Goal: Information Seeking & Learning: Learn about a topic

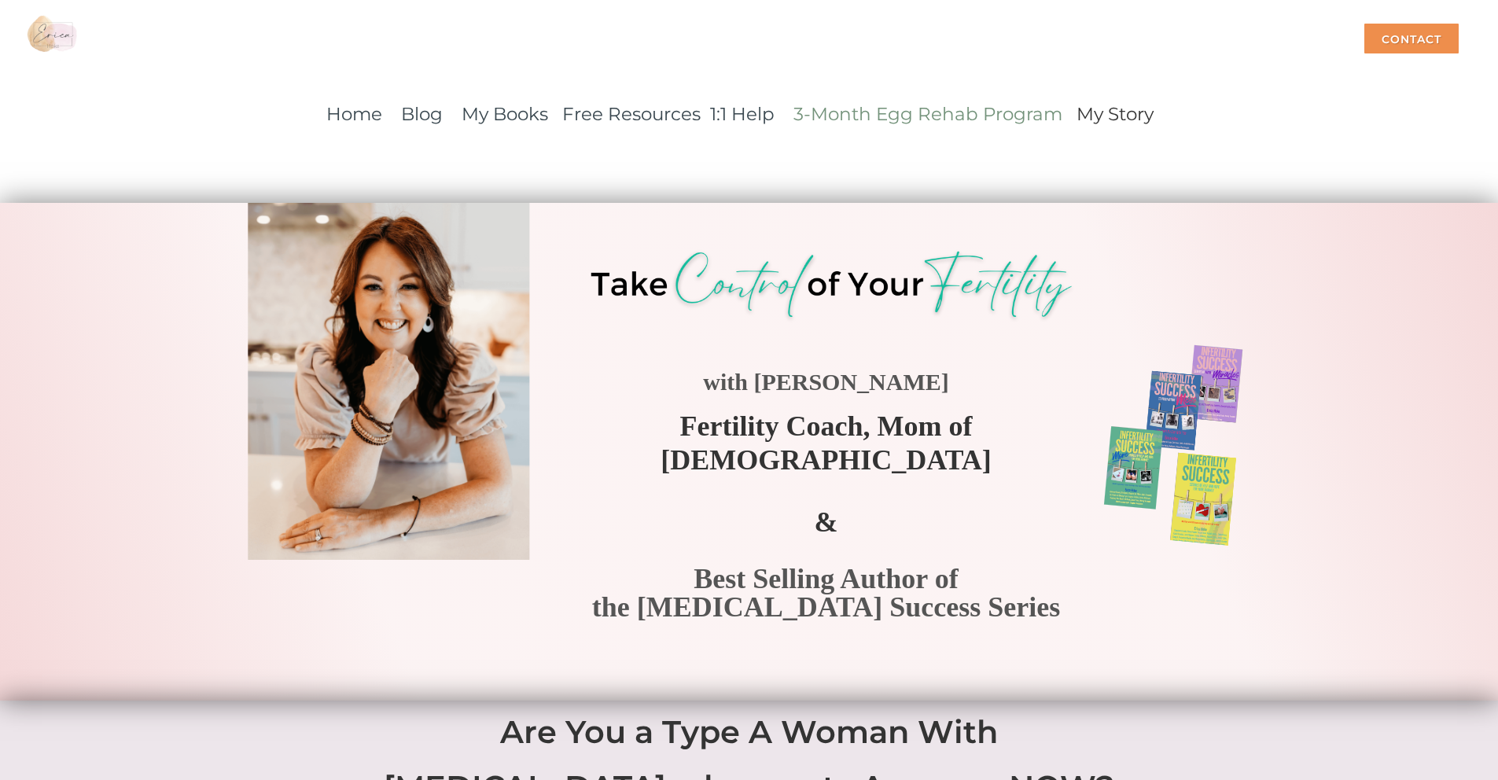
click at [841, 117] on link "3-Month Egg Rehab Program" at bounding box center [927, 114] width 269 height 22
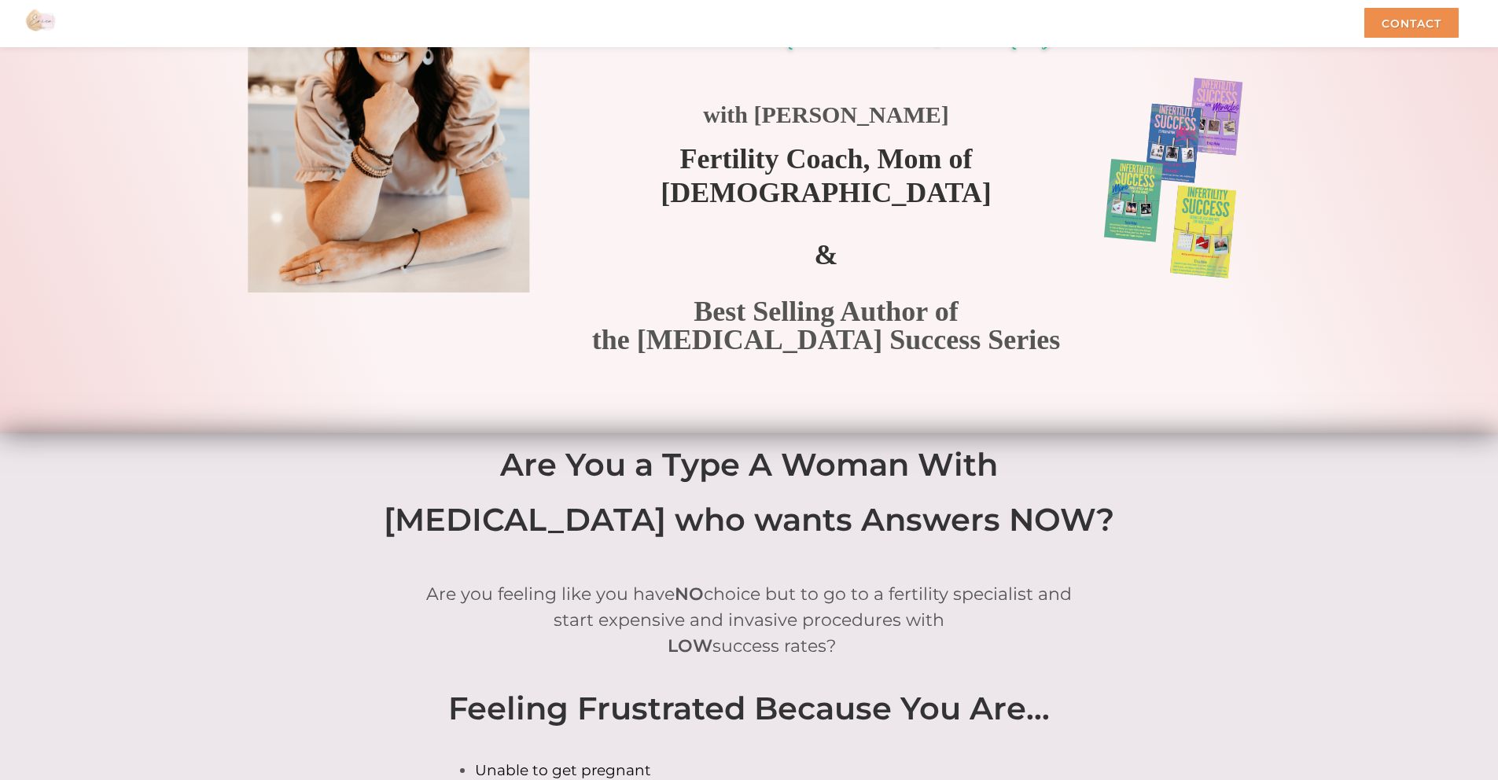
scroll to position [248, 0]
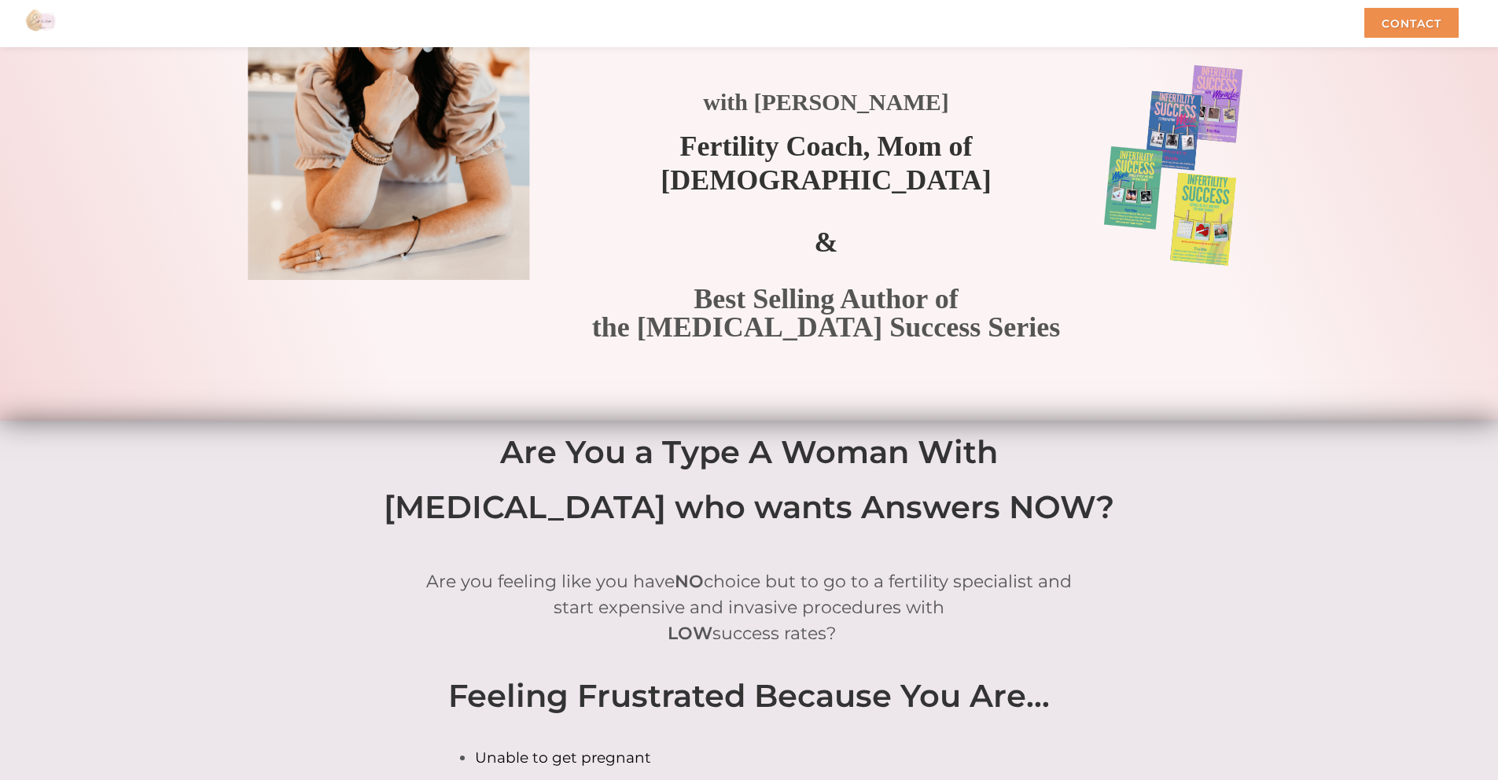
drag, startPoint x: 888, startPoint y: 585, endPoint x: 1038, endPoint y: 583, distance: 150.2
click at [1038, 583] on span "Are you feeling like you have NO choice but to go to a fertility specialist and" at bounding box center [748, 581] width 645 height 21
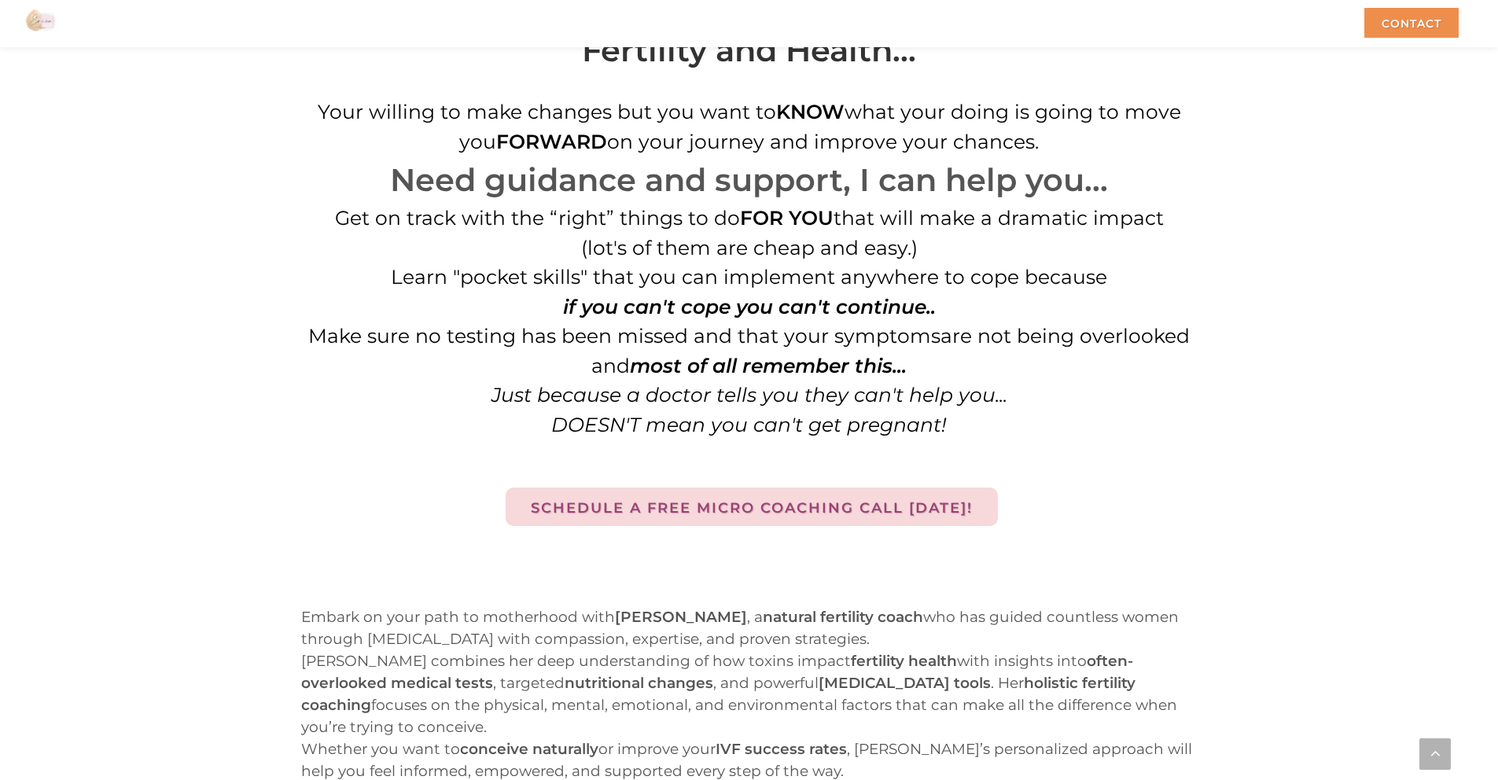
scroll to position [1503, 0]
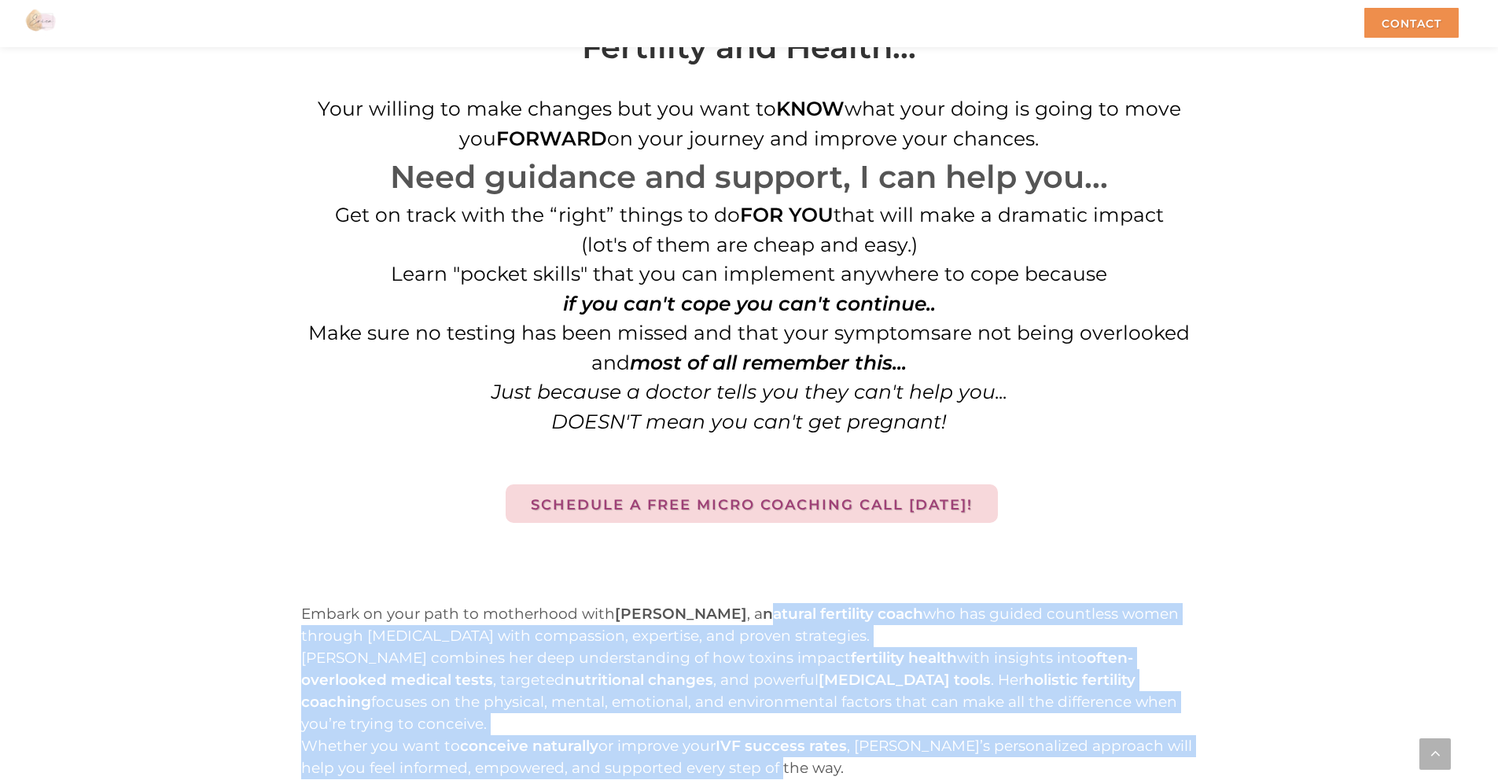
drag, startPoint x: 719, startPoint y: 616, endPoint x: 923, endPoint y: 743, distance: 239.8
click at [919, 735] on div "Whether you want to conceive naturally or improve your IVF success rates , [PER…" at bounding box center [749, 757] width 896 height 44
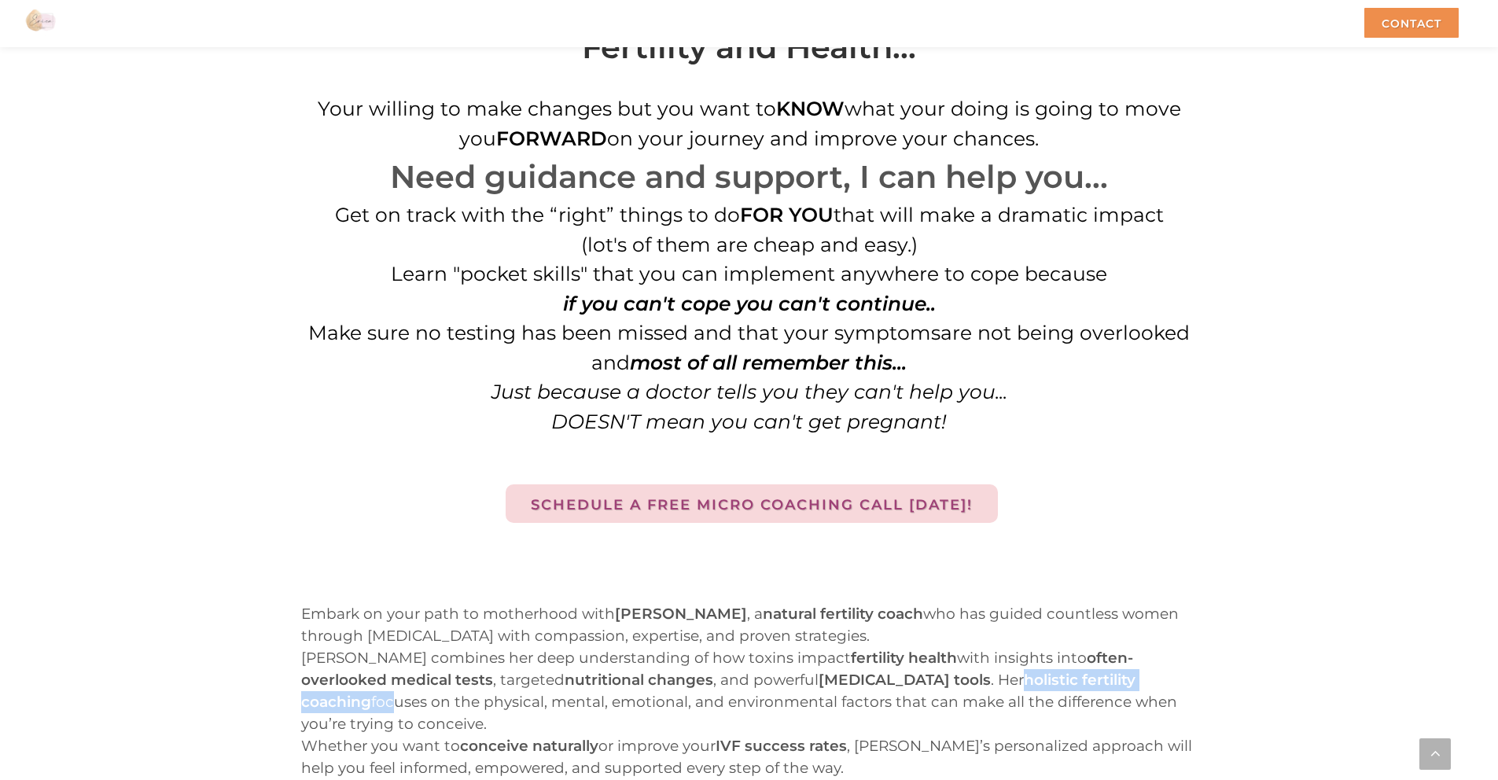
drag, startPoint x: 900, startPoint y: 682, endPoint x: 1100, endPoint y: 671, distance: 200.0
click at [1100, 671] on div "[PERSON_NAME] combines her deep understanding of how toxins impact fertility he…" at bounding box center [749, 691] width 896 height 88
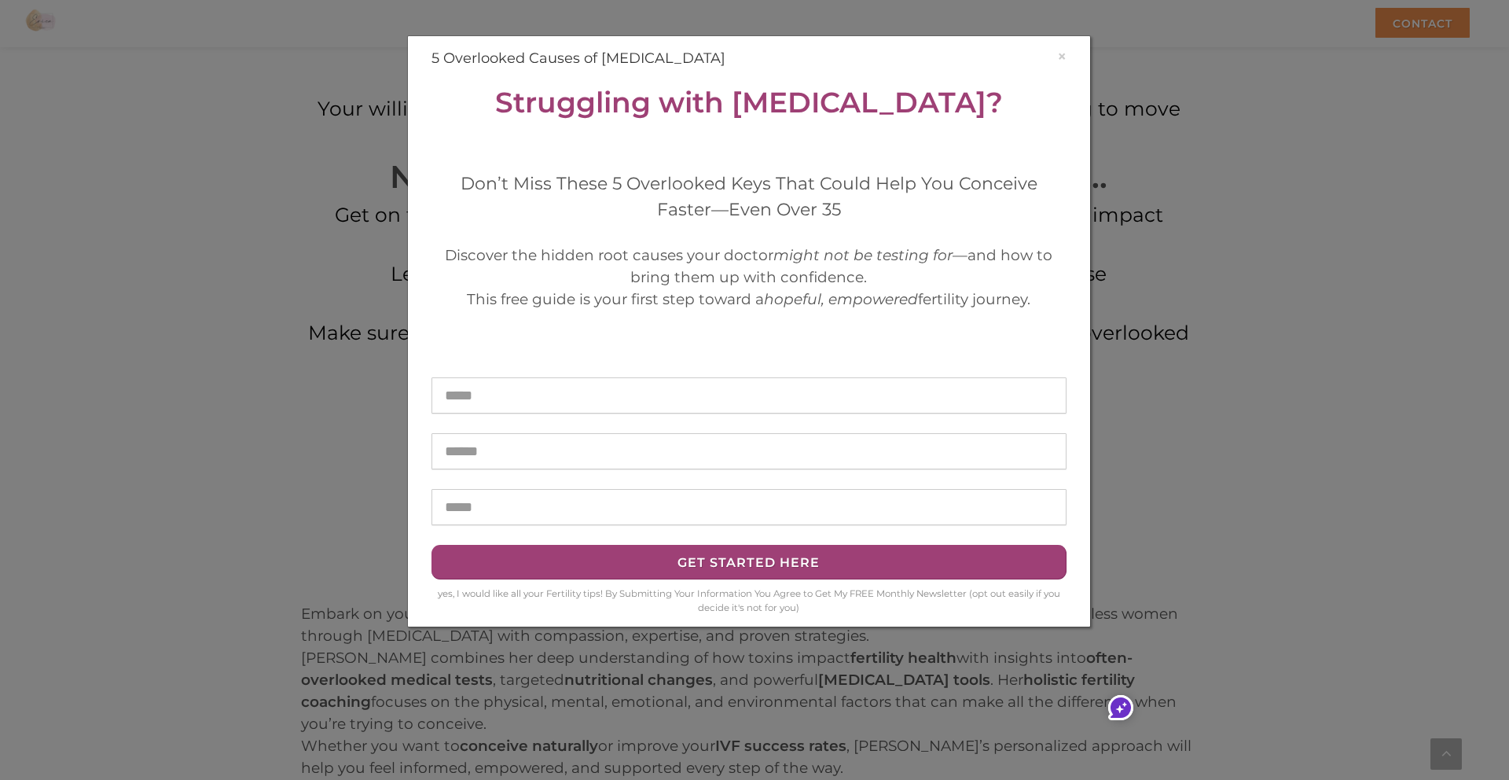
click at [1049, 50] on h4 "5 Overlooked Causes of [MEDICAL_DATA]" at bounding box center [749, 58] width 635 height 21
drag, startPoint x: 1063, startPoint y: 57, endPoint x: 1058, endPoint y: 50, distance: 8.5
click at [1063, 57] on button "×" at bounding box center [1061, 56] width 9 height 17
click at [1059, 53] on button "×" at bounding box center [1061, 56] width 9 height 17
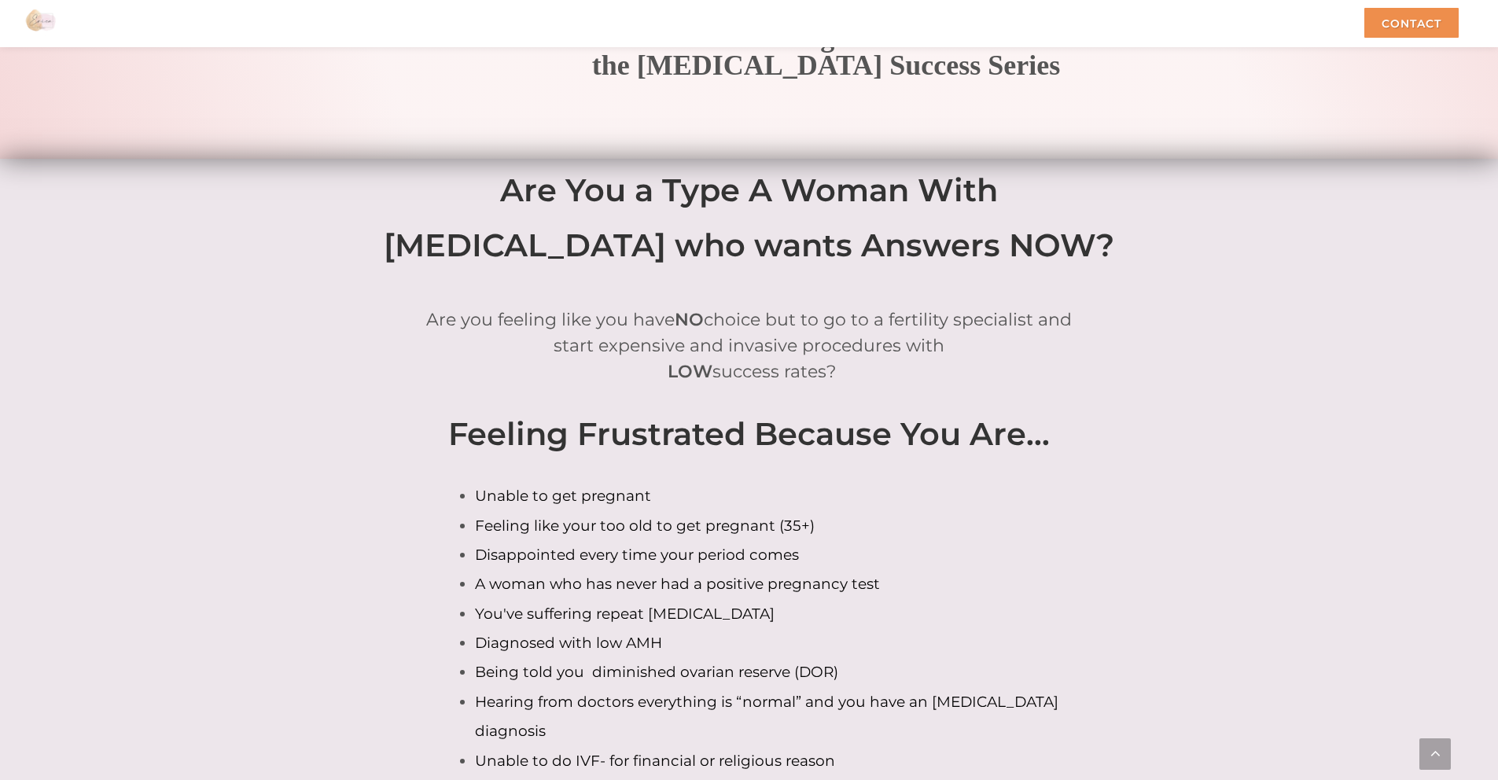
scroll to position [0, 0]
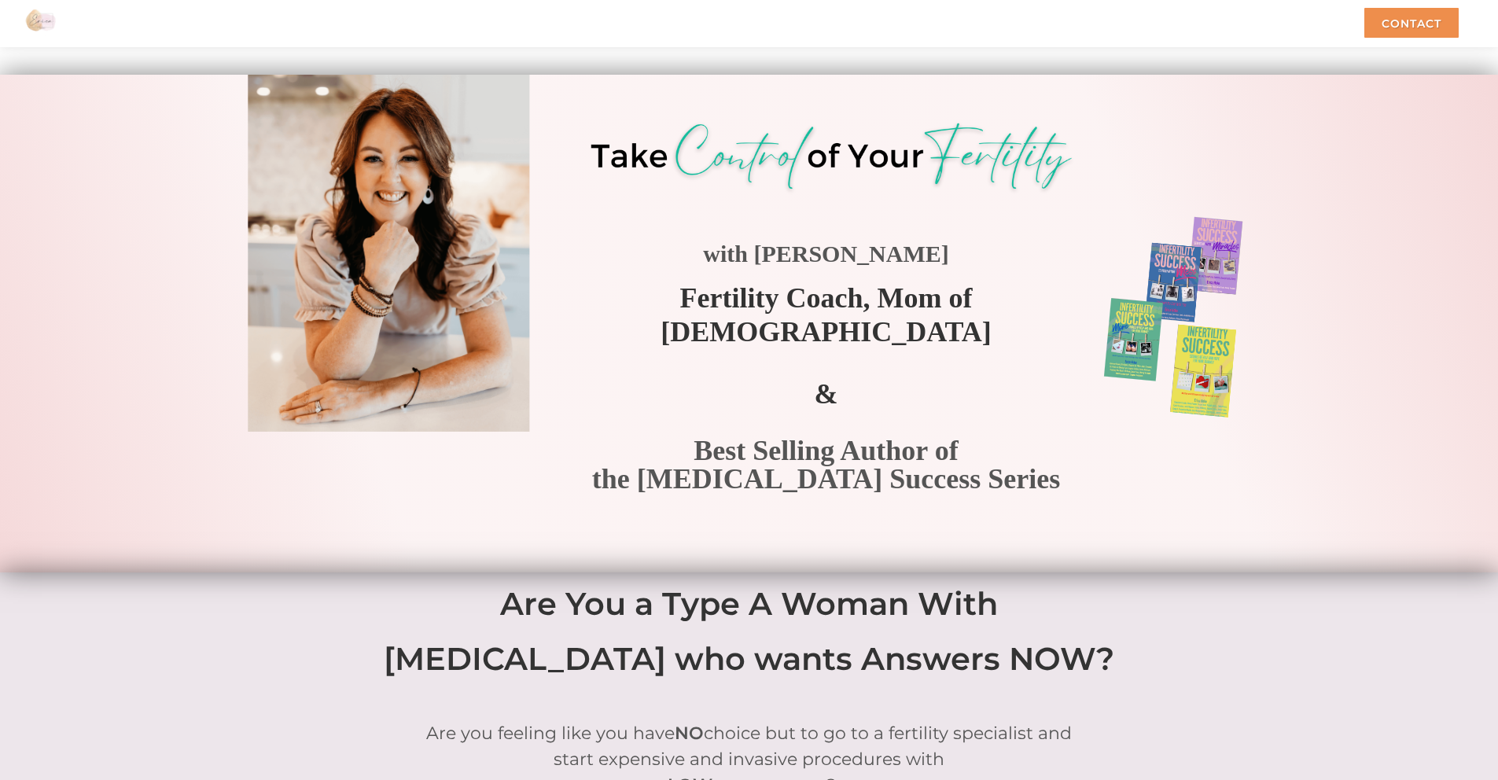
scroll to position [215, 0]
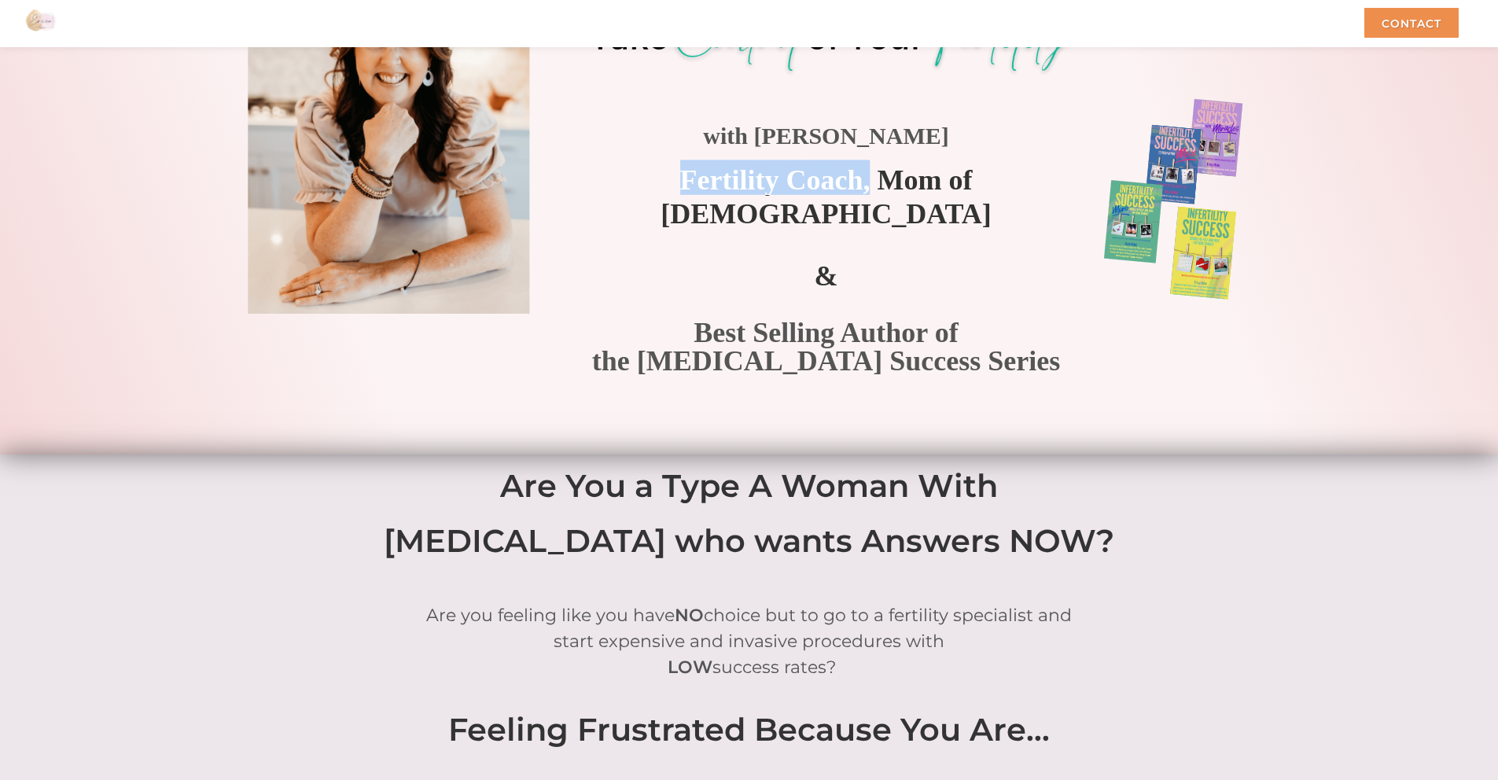
drag, startPoint x: 673, startPoint y: 178, endPoint x: 862, endPoint y: 185, distance: 189.6
click at [862, 185] on span "Fertility Coach, Mom of [DEMOGRAPHIC_DATA]" at bounding box center [825, 196] width 331 height 65
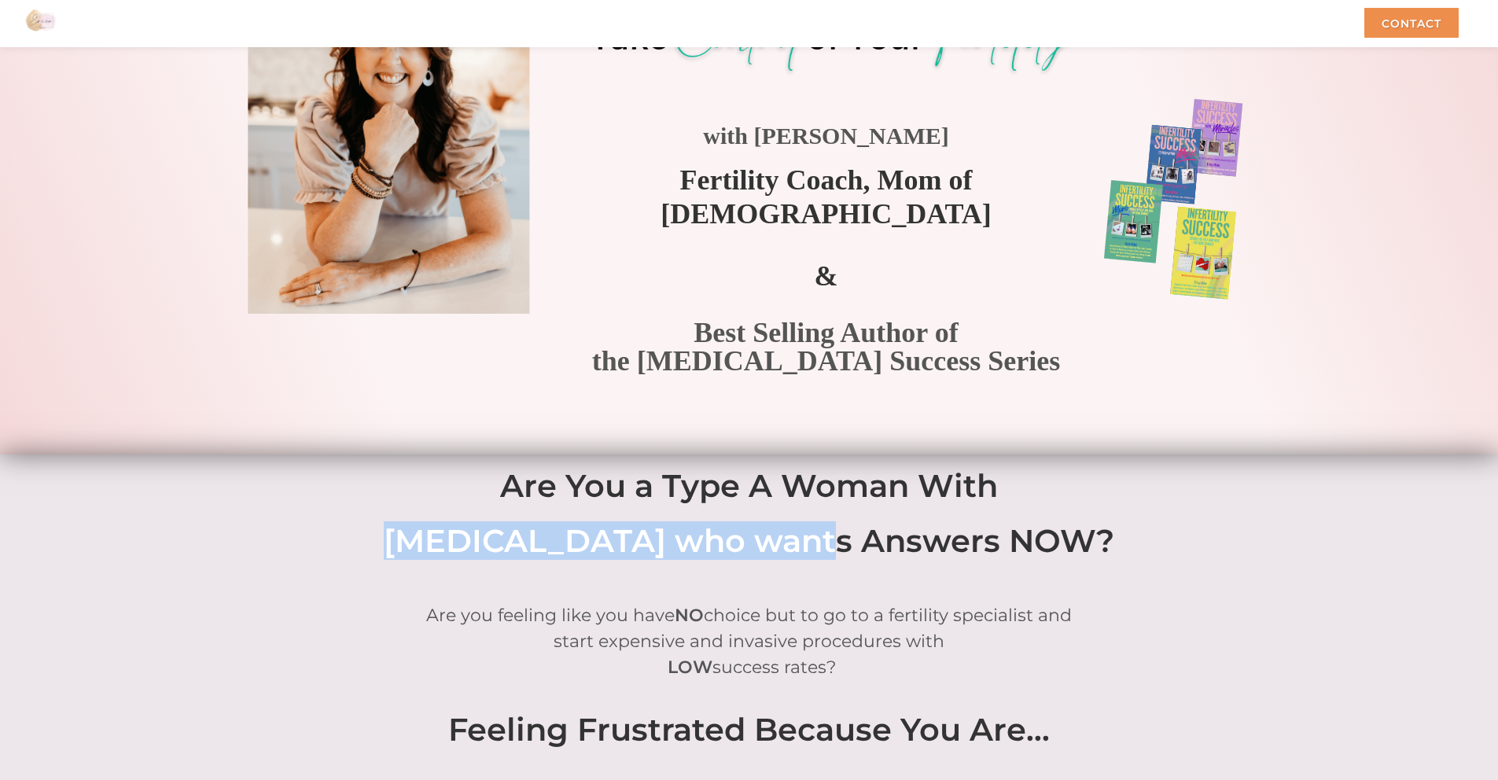
drag, startPoint x: 703, startPoint y: 542, endPoint x: 328, endPoint y: 552, distance: 375.1
click at [328, 552] on h2 "[MEDICAL_DATA] who wants Answers NOW?" at bounding box center [749, 540] width 896 height 31
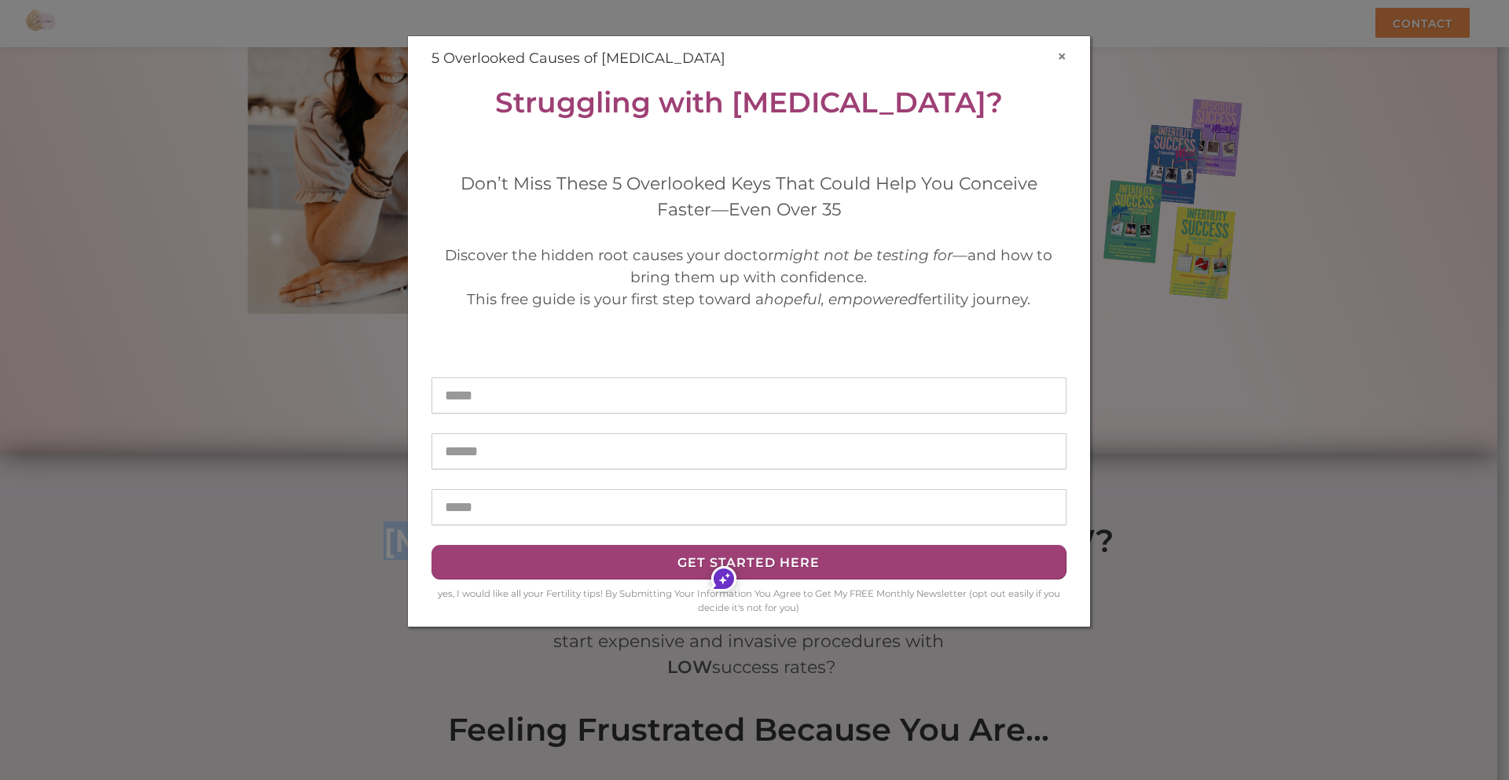
click at [1060, 57] on button "×" at bounding box center [1061, 56] width 9 height 17
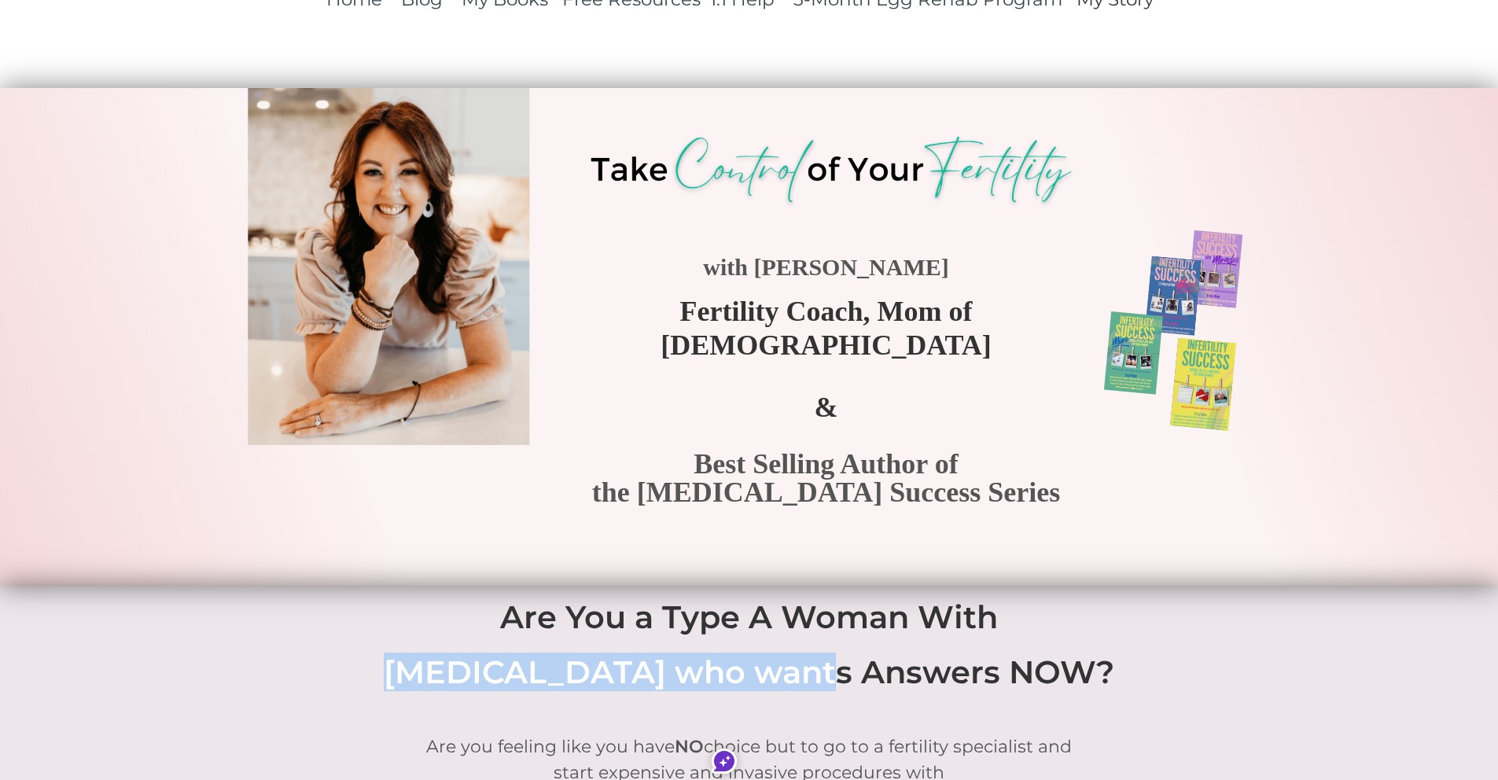
scroll to position [0, 0]
